Goal: Task Accomplishment & Management: Manage account settings

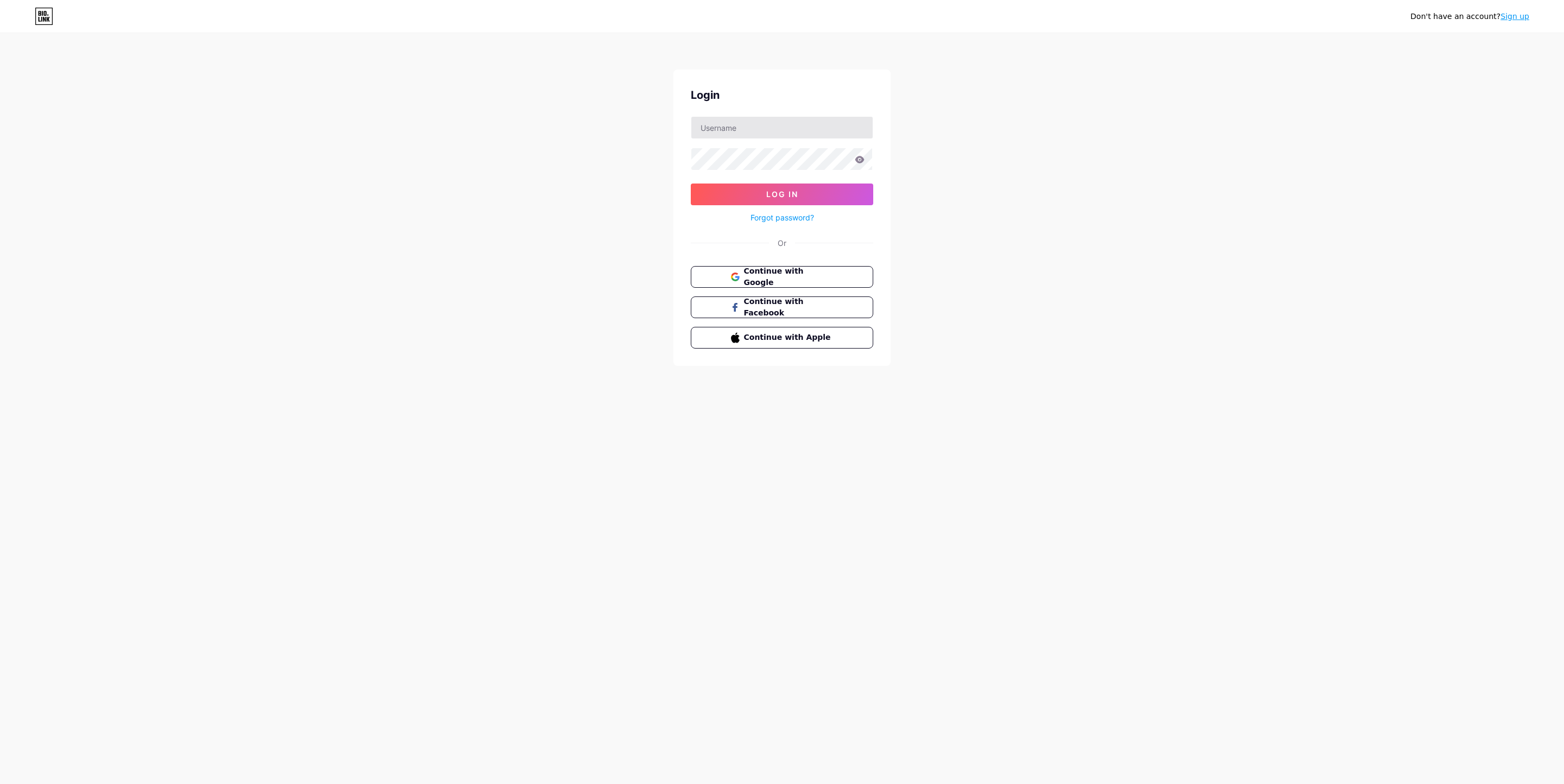
click at [779, 132] on input "text" at bounding box center [782, 127] width 181 height 22
click at [859, 160] on icon at bounding box center [860, 159] width 9 height 7
click at [691, 184] on button "Log In" at bounding box center [782, 194] width 182 height 22
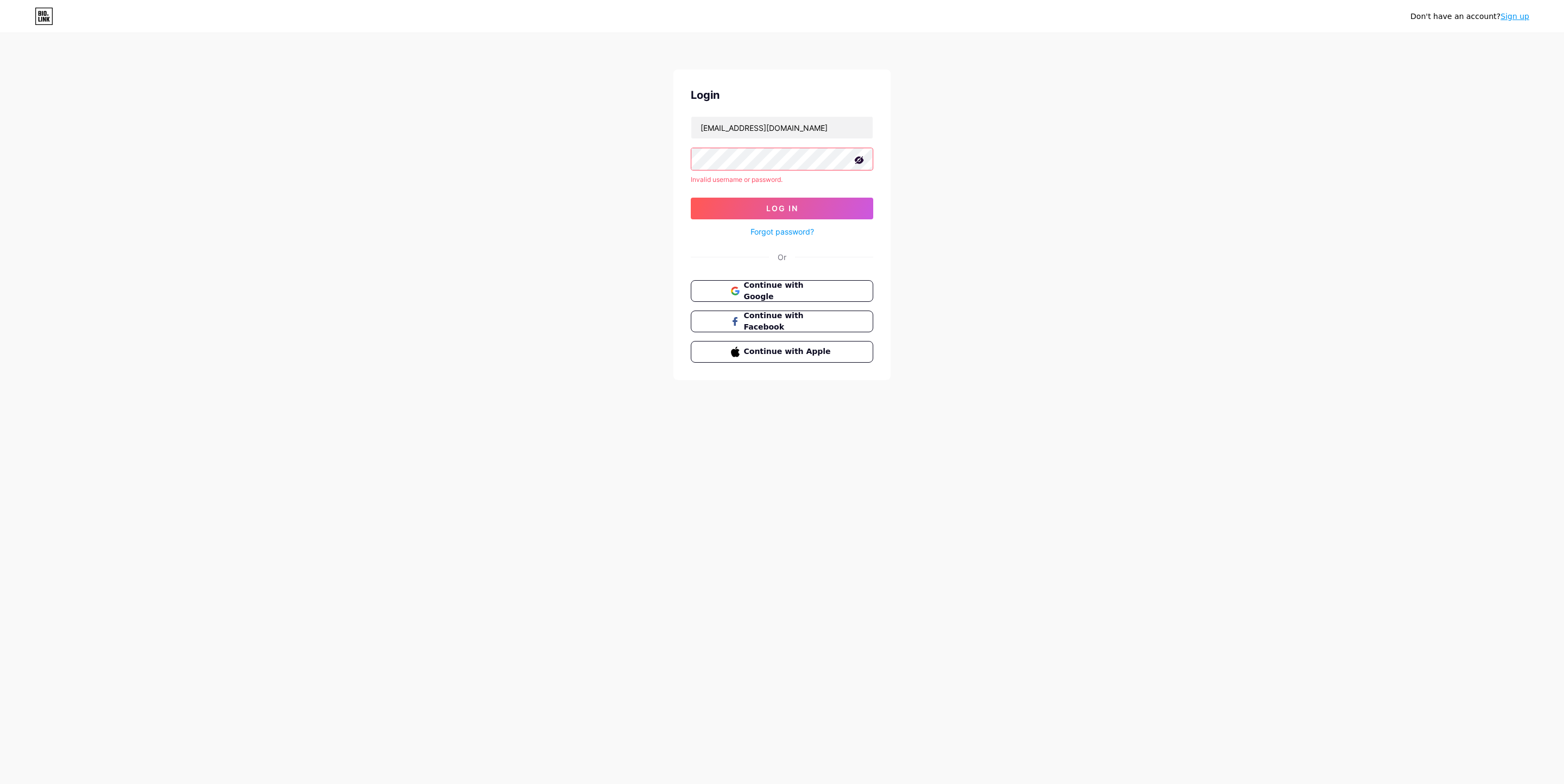
click at [1183, 135] on div "Don't have an account? Sign up Login [EMAIL_ADDRESS][DOMAIN_NAME] Invalid usern…" at bounding box center [782, 207] width 1564 height 415
click at [719, 122] on input "[EMAIL_ADDRESS][DOMAIN_NAME]" at bounding box center [782, 127] width 181 height 22
type input "[EMAIL_ADDRESS][DOMAIN_NAME]"
click at [691, 198] on button "Log In" at bounding box center [782, 208] width 182 height 22
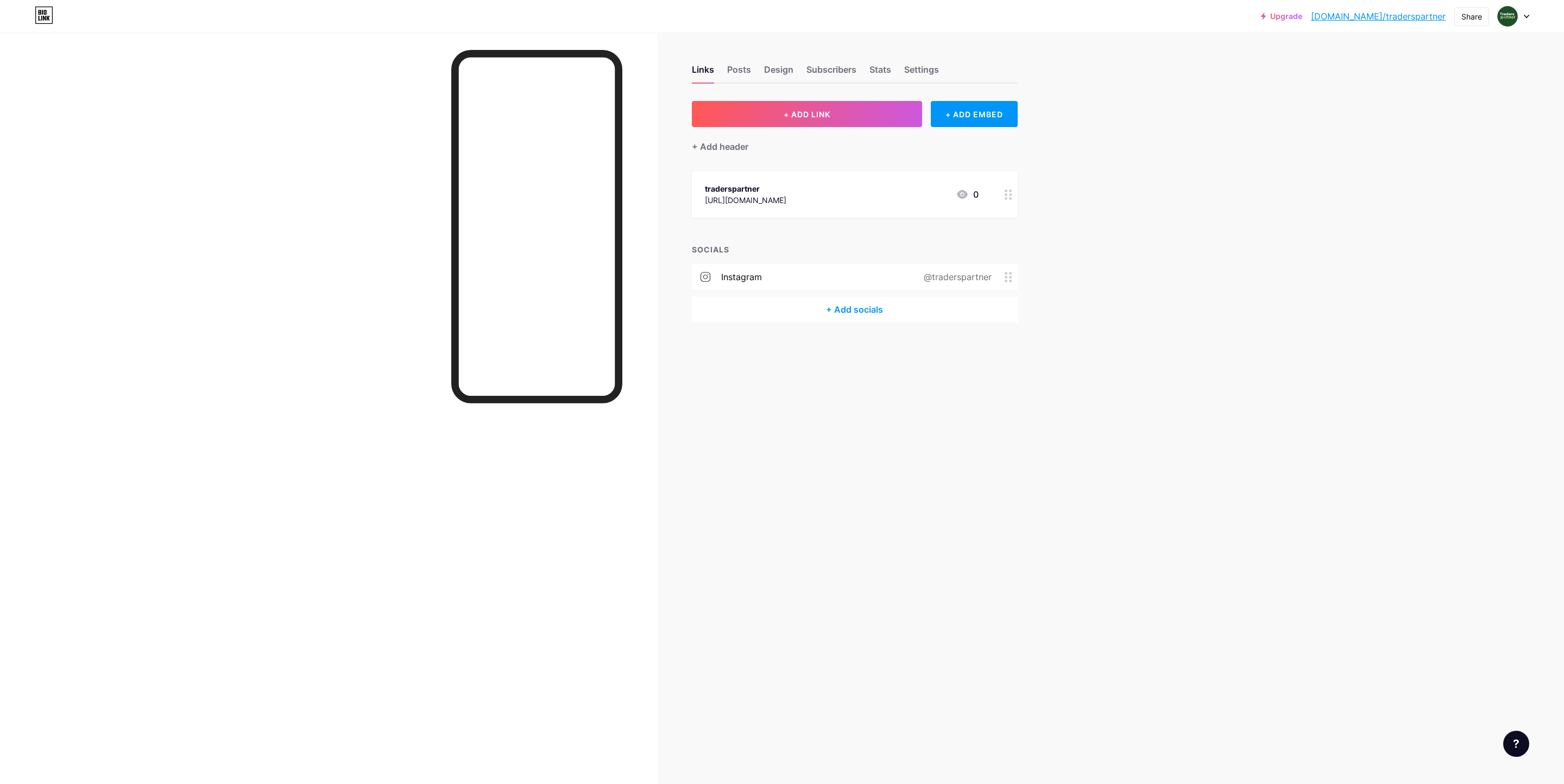
drag, startPoint x: 1169, startPoint y: 191, endPoint x: 1090, endPoint y: 185, distance: 79.2
click at [1169, 191] on div "Upgrade [DOMAIN_NAME]/trader... [DOMAIN_NAME]/traderspartner Share Switch accou…" at bounding box center [782, 392] width 1564 height 784
click at [1254, 258] on div "Upgrade [DOMAIN_NAME]/trader... [DOMAIN_NAME]/traderspartner Share Switch accou…" at bounding box center [782, 392] width 1564 height 784
click at [986, 427] on div "Links Posts Design Subscribers Stats Settings + ADD LINK + ADD EMBED + Add head…" at bounding box center [531, 392] width 1063 height 784
drag, startPoint x: 1186, startPoint y: 171, endPoint x: 1150, endPoint y: 114, distance: 67.4
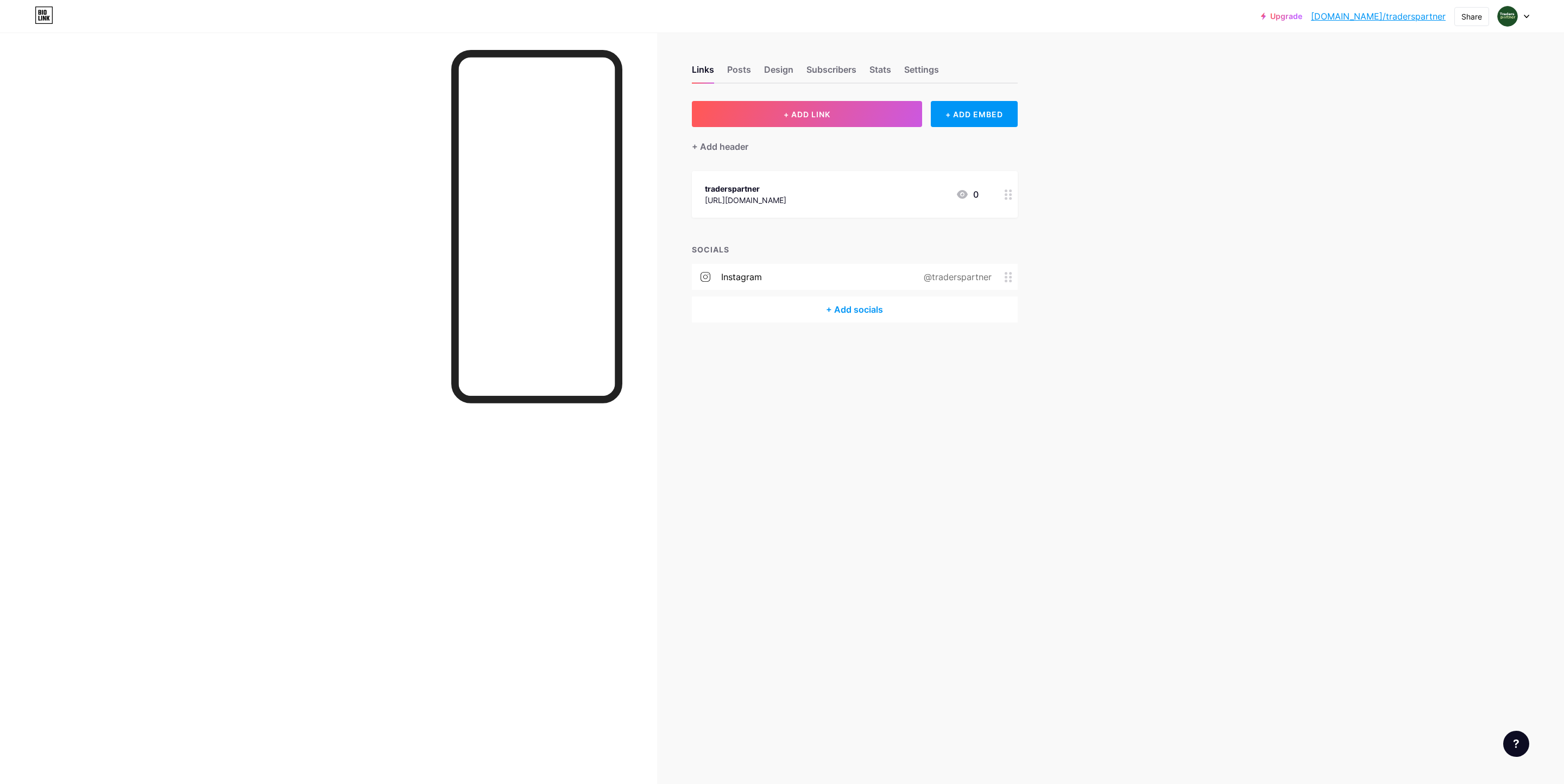
click at [1150, 114] on div "Upgrade [DOMAIN_NAME]/trader... [DOMAIN_NAME]/traderspartner Share Switch accou…" at bounding box center [782, 392] width 1564 height 784
click at [1150, 185] on div "Upgrade [DOMAIN_NAME]/trader... [DOMAIN_NAME]/traderspartner Share Switch accou…" at bounding box center [782, 392] width 1564 height 784
click at [1131, 204] on div "Upgrade [DOMAIN_NAME]/trader... [DOMAIN_NAME]/traderspartner Share Switch accou…" at bounding box center [782, 392] width 1564 height 784
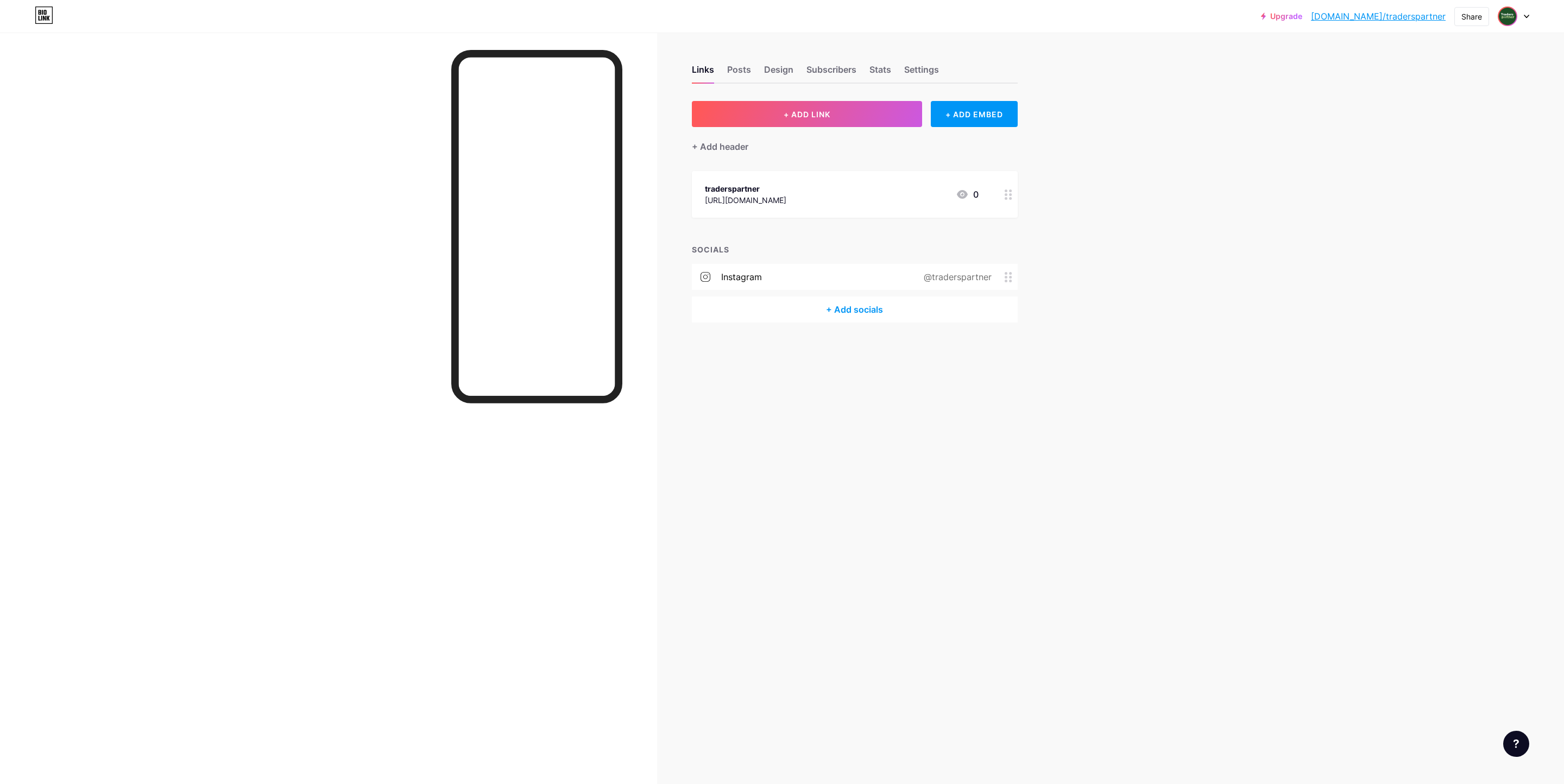
click at [1511, 16] on img at bounding box center [1507, 16] width 17 height 17
click at [1450, 100] on div "+ Add a new page" at bounding box center [1462, 94] width 122 height 11
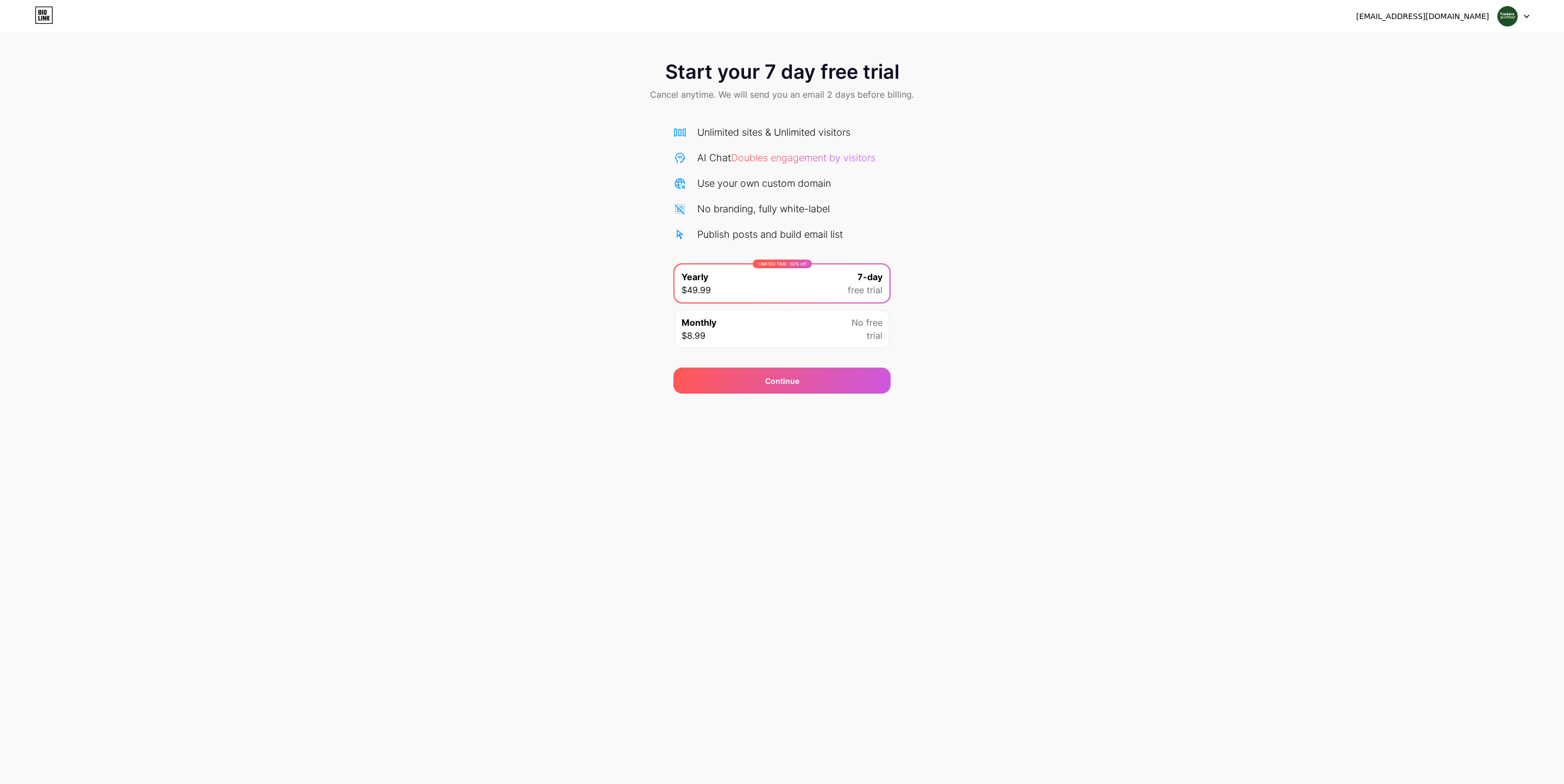
click at [1008, 326] on div "Start your 7 day free trial Cancel anytime. We will send you an email 2 days be…" at bounding box center [782, 222] width 1564 height 344
click at [839, 320] on div "Monthly $8.99 No free trial" at bounding box center [782, 328] width 215 height 38
click at [846, 277] on div "LIMITED TIME : 50% off Yearly $49.99 7-day free trial" at bounding box center [782, 283] width 215 height 38
drag, startPoint x: 830, startPoint y: 320, endPoint x: 828, endPoint y: 280, distance: 40.0
click at [830, 320] on div "Monthly $8.99 No free trial" at bounding box center [782, 328] width 215 height 38
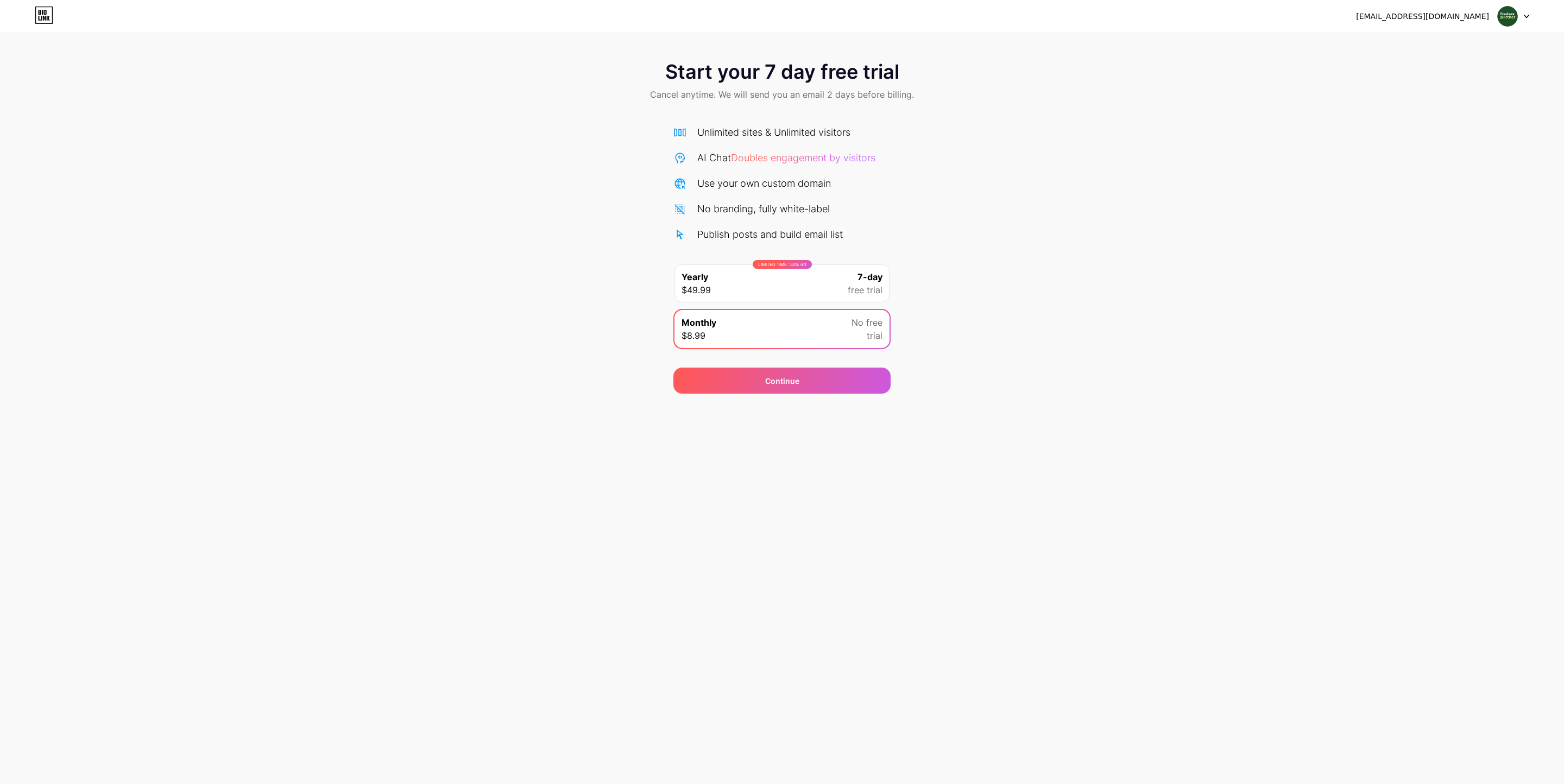
click at [828, 270] on div "LIMITED TIME : 50% off Yearly $49.99 7-day free trial" at bounding box center [782, 283] width 215 height 38
click at [821, 324] on div "Monthly $8.99 No free trial" at bounding box center [782, 328] width 215 height 38
click at [1501, 17] on img at bounding box center [1507, 16] width 20 height 20
click at [1450, 45] on li "Logout" at bounding box center [1461, 44] width 135 height 29
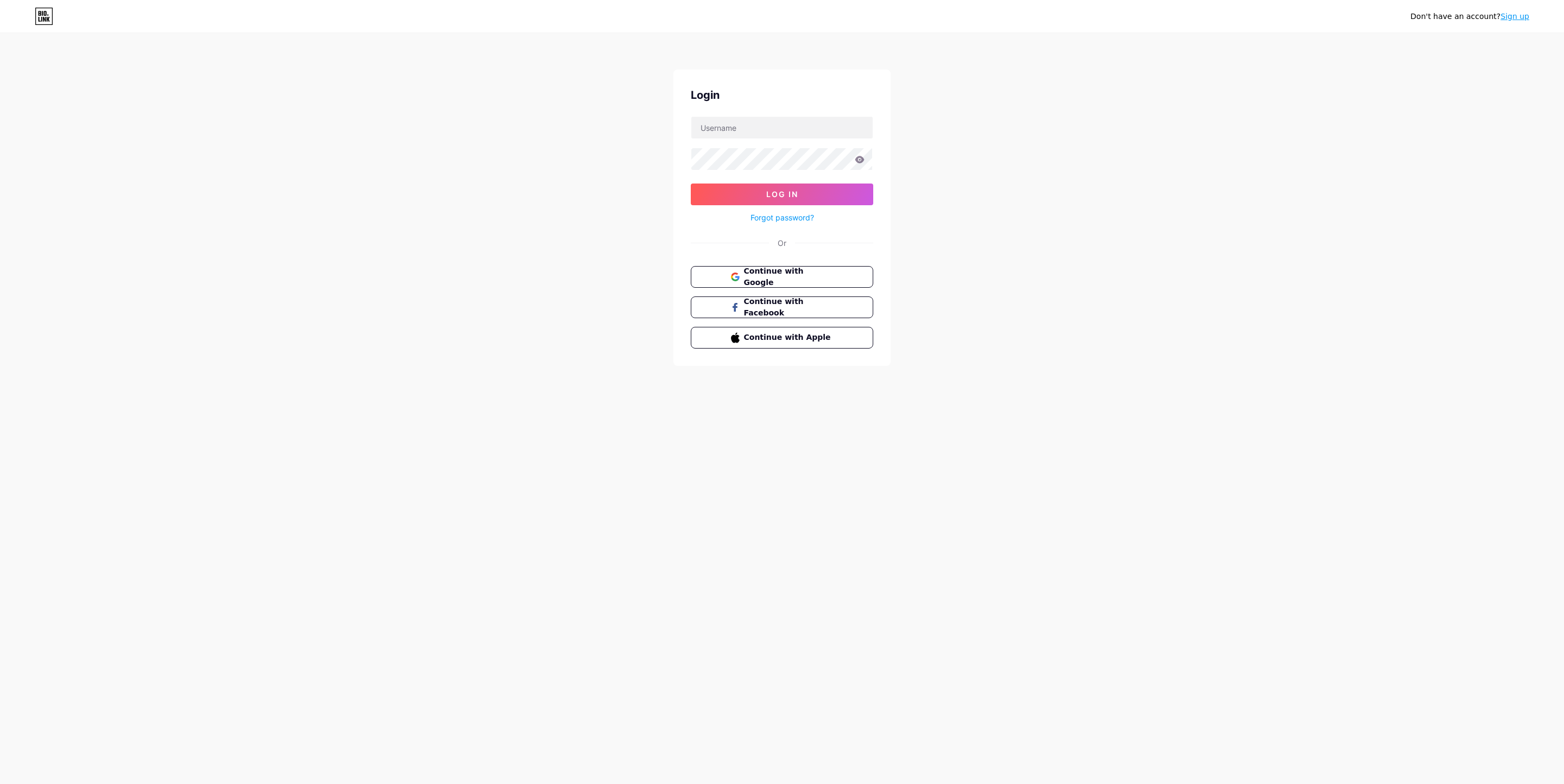
click at [1095, 193] on div "Don't have an account? Sign up Login Log In Forgot password? Or Continue with G…" at bounding box center [782, 200] width 1564 height 401
drag, startPoint x: 1097, startPoint y: 175, endPoint x: 1033, endPoint y: 111, distance: 90.5
click at [1033, 111] on div "Don't have an account? Sign up Login Log In Forgot password? Or Continue with G…" at bounding box center [782, 200] width 1564 height 401
click at [787, 137] on input "text" at bounding box center [782, 127] width 181 height 22
click at [1166, 88] on div "Don't have an account? Sign up Login Log In Forgot password? Or Continue with G…" at bounding box center [782, 200] width 1564 height 401
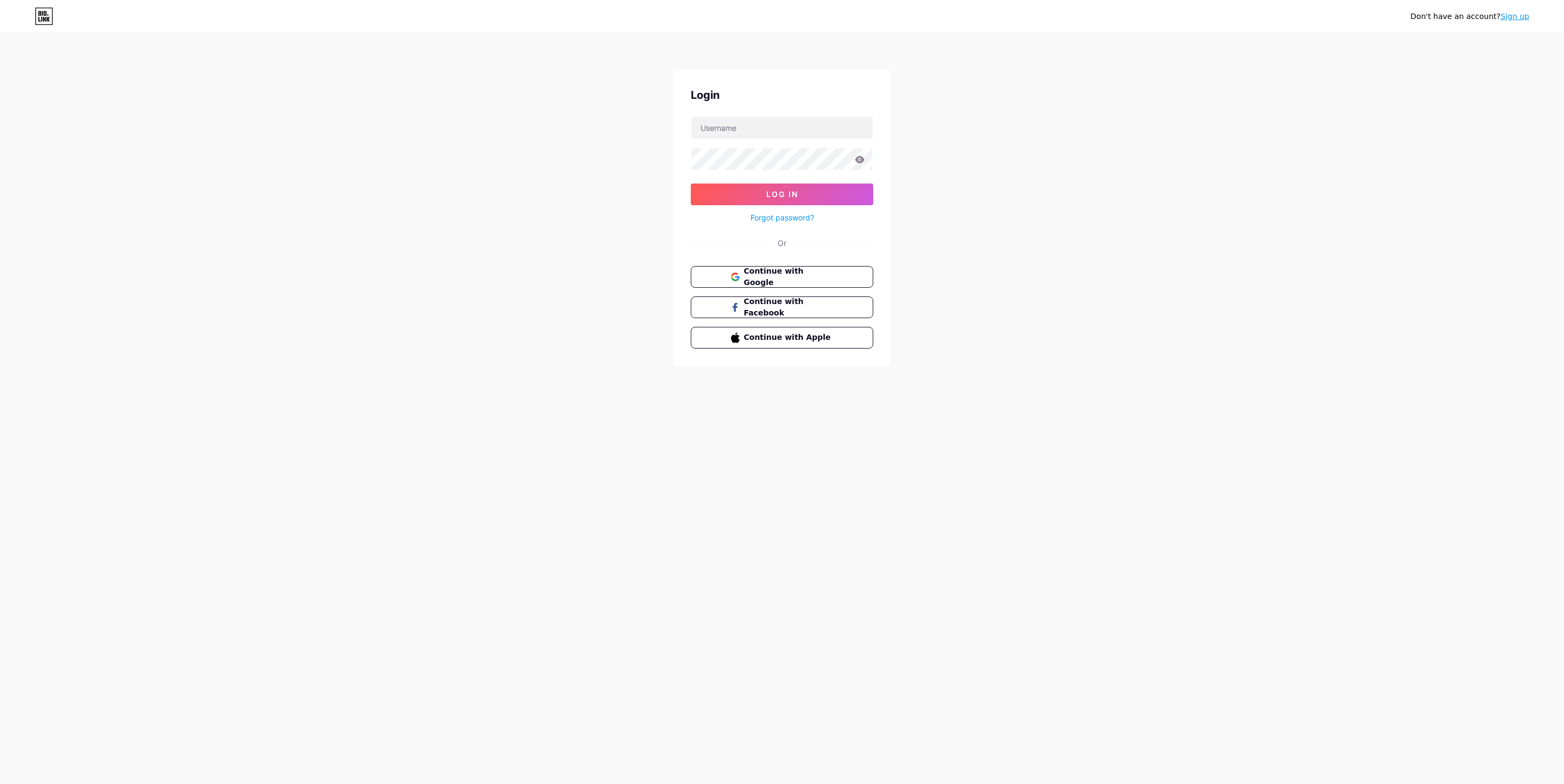
drag, startPoint x: 1083, startPoint y: 193, endPoint x: 887, endPoint y: 106, distance: 214.4
click at [948, 93] on div "Don't have an account? Sign up Login Log In Forgot password? Or Continue with G…" at bounding box center [782, 200] width 1564 height 401
click at [751, 127] on input "text" at bounding box center [782, 127] width 181 height 22
click at [1164, 194] on div "Don't have an account? Sign up Login Log In Forgot password? Or Continue with G…" at bounding box center [782, 200] width 1564 height 401
click at [788, 142] on form "Log In Forgot password?" at bounding box center [782, 170] width 182 height 108
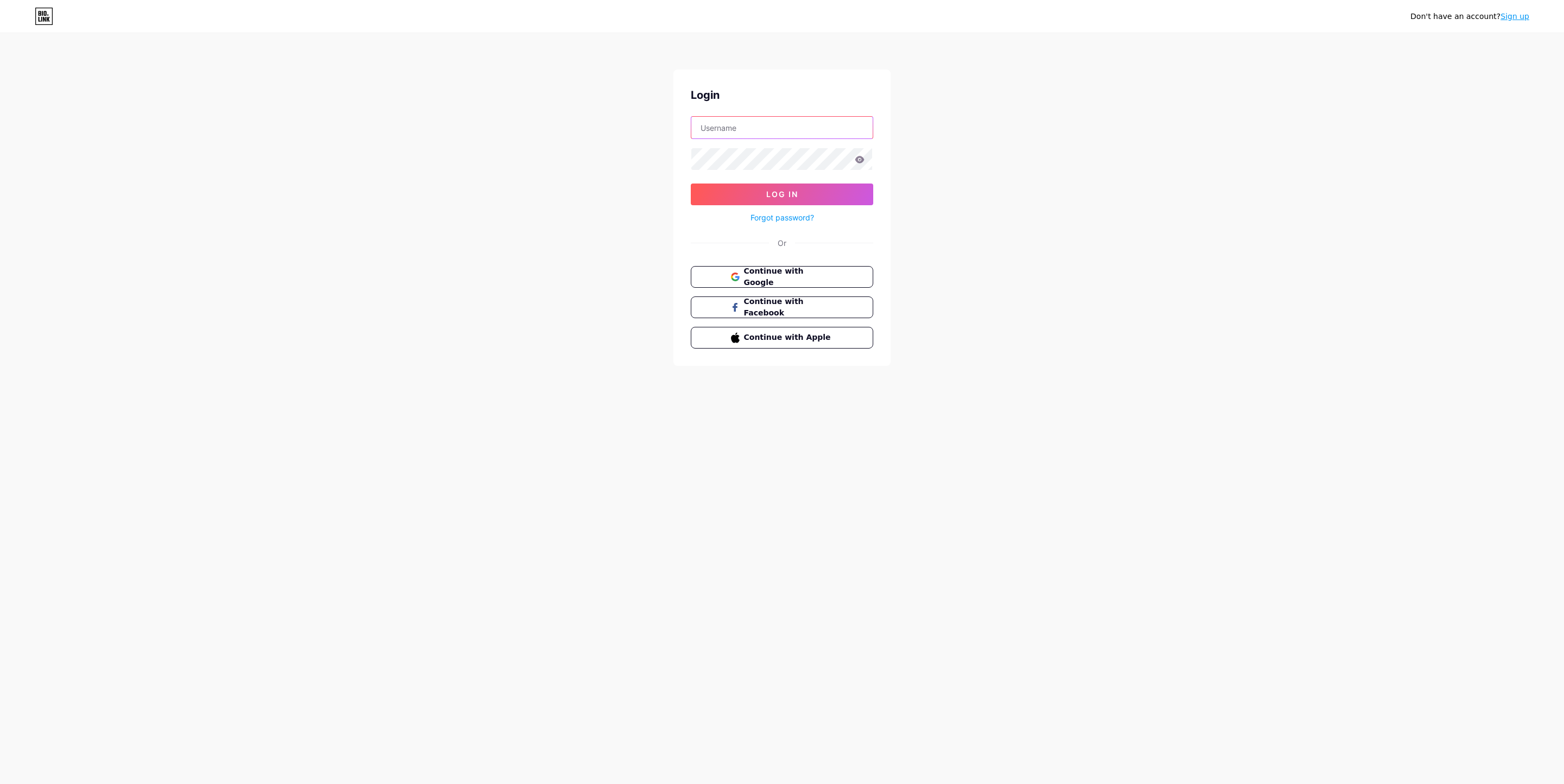
click at [779, 134] on input "text" at bounding box center [782, 127] width 181 height 22
click at [806, 122] on input "text" at bounding box center [782, 127] width 181 height 22
type input "[EMAIL_ADDRESS][DOMAIN_NAME]"
click at [959, 266] on div "Don't have an account? Sign up Login [EMAIL_ADDRESS][DOMAIN_NAME] Log In Forgot…" at bounding box center [782, 200] width 1564 height 401
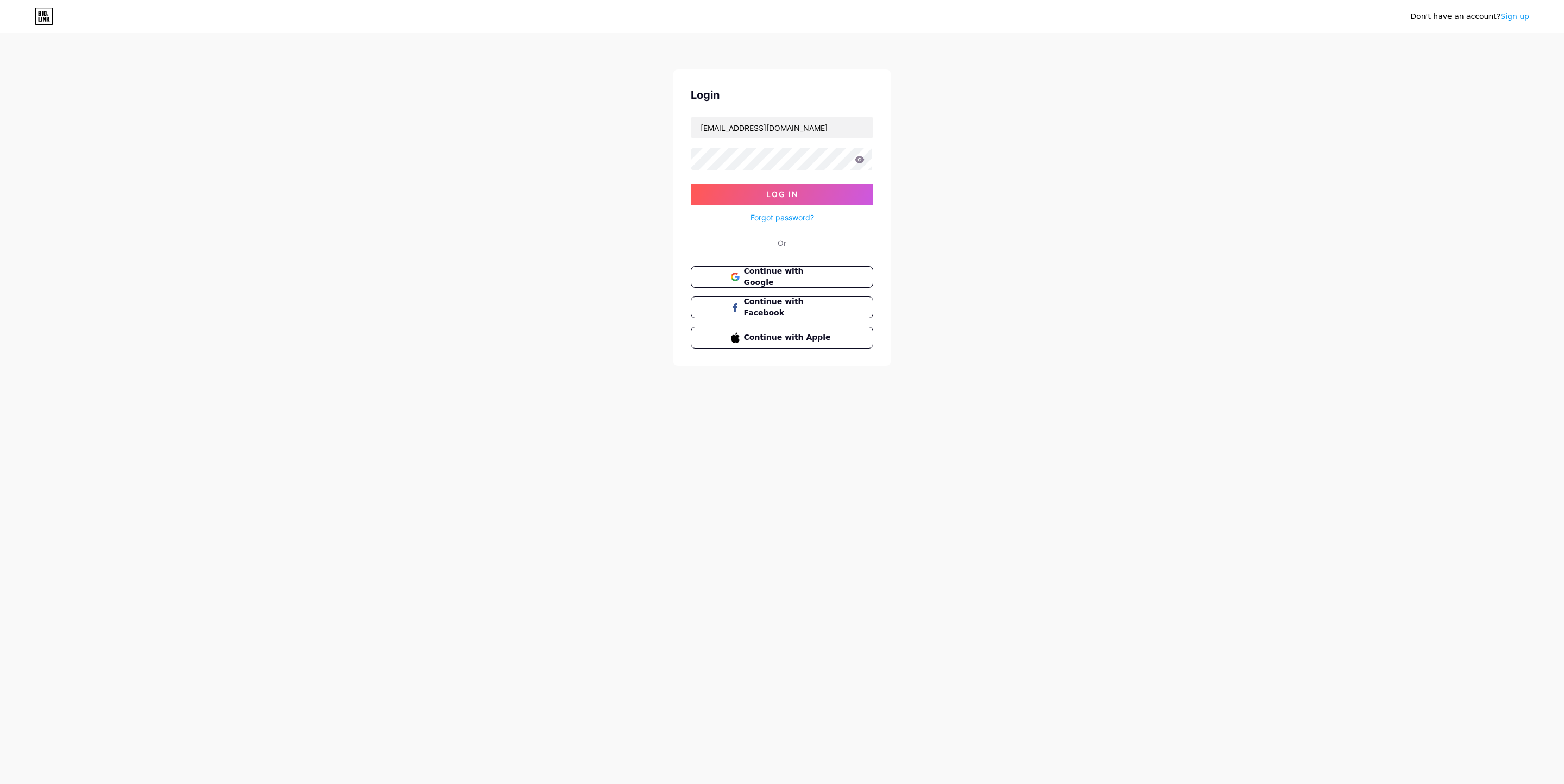
click at [1020, 187] on div "Don't have an account? Sign up Login [EMAIL_ADDRESS][DOMAIN_NAME] Log In Forgot…" at bounding box center [782, 200] width 1564 height 401
click at [1075, 634] on div "Don't have an account? Sign up Login [EMAIL_ADDRESS][DOMAIN_NAME] Log In Forgot…" at bounding box center [782, 392] width 1564 height 784
drag, startPoint x: 1244, startPoint y: 501, endPoint x: 1346, endPoint y: 316, distance: 211.3
click at [1244, 501] on div "Don't have an account? Sign up Login [EMAIL_ADDRESS][DOMAIN_NAME] Log In Forgot…" at bounding box center [782, 392] width 1564 height 784
